Goal: Feedback & Contribution: Contribute content

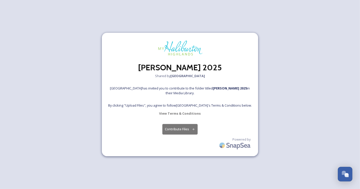
click at [177, 128] on button "Contribute Files" at bounding box center [180, 129] width 36 height 10
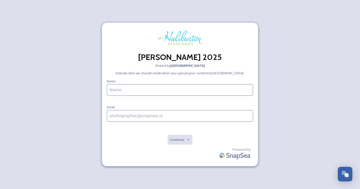
click at [132, 91] on input at bounding box center [180, 90] width 146 height 12
type input "[PERSON_NAME]"
click at [133, 115] on input at bounding box center [180, 116] width 146 height 12
drag, startPoint x: 156, startPoint y: 114, endPoint x: 94, endPoint y: 117, distance: 62.6
click at [94, 117] on div "[PERSON_NAME] 2025 Shared by Haliburton Highlands Indicate who we should credit…" at bounding box center [180, 94] width 360 height 189
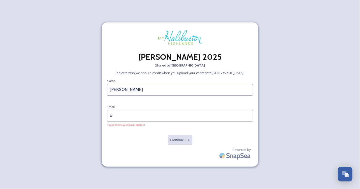
type input "[EMAIL_ADDRESS][DOMAIN_NAME]"
click at [184, 140] on button "Continue" at bounding box center [179, 140] width 25 height 10
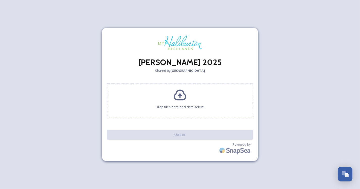
click at [181, 96] on icon at bounding box center [180, 95] width 12 height 11
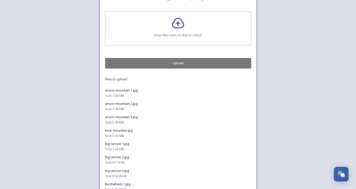
scroll to position [50, 0]
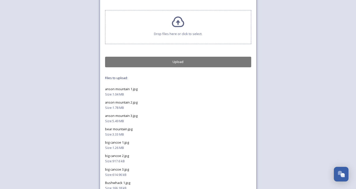
click at [181, 64] on button "Upload" at bounding box center [178, 62] width 146 height 10
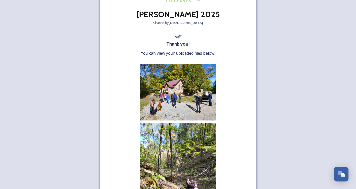
scroll to position [25, 0]
